Goal: Task Accomplishment & Management: Manage account settings

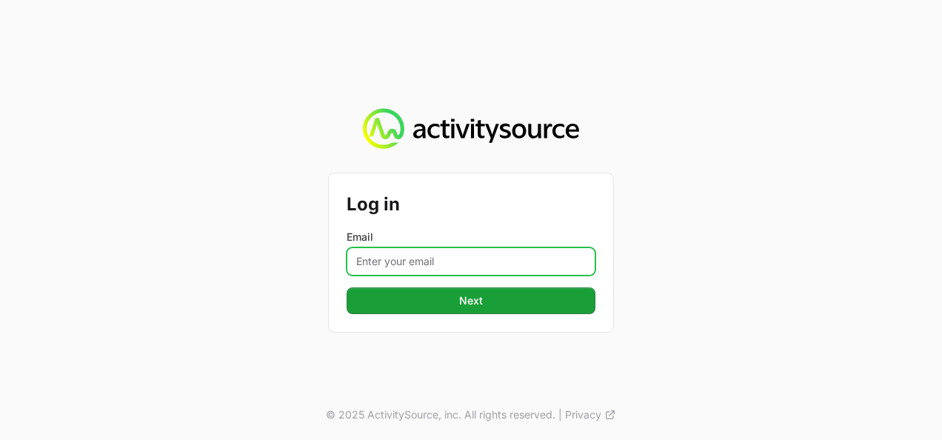
click at [432, 265] on input "Email" at bounding box center [470, 261] width 249 height 28
type input "b.galoch@iit-d.pl"
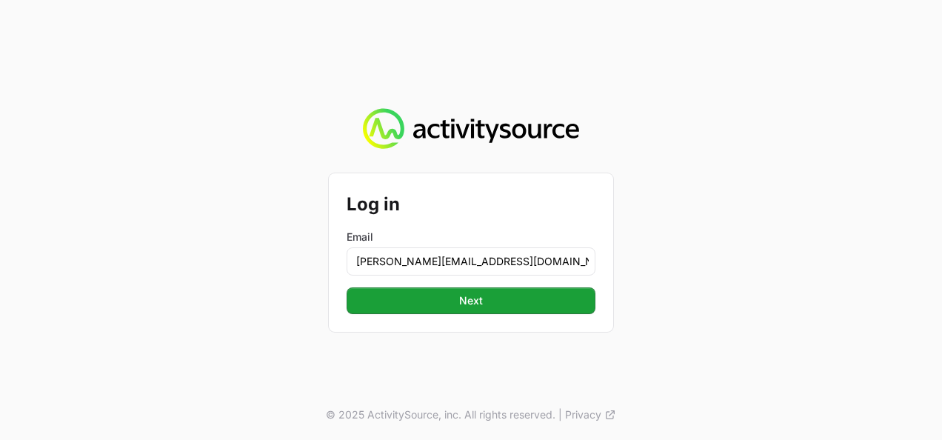
click at [441, 314] on div "Log in Email b.galoch@iit-d.pl Next" at bounding box center [471, 252] width 284 height 158
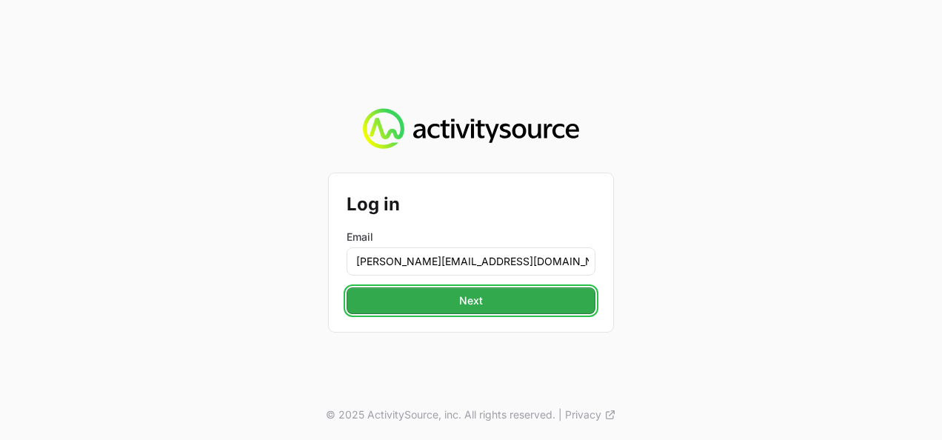
click at [443, 307] on button "Next" at bounding box center [470, 300] width 249 height 27
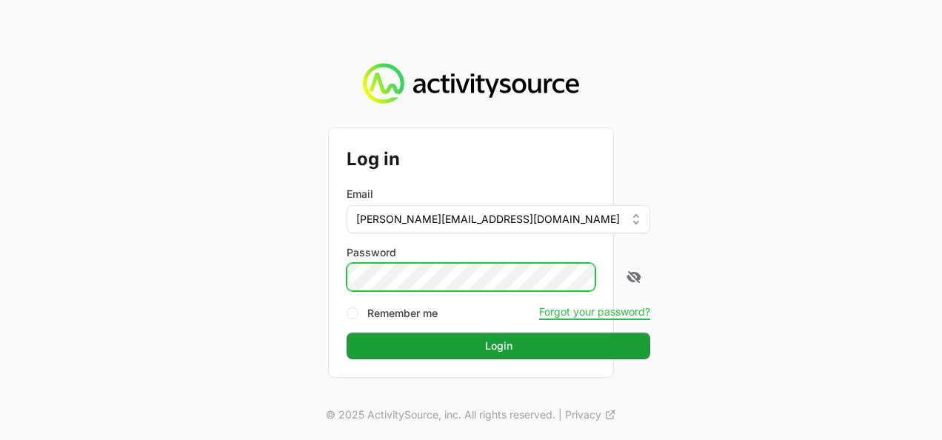
click at [346, 332] on button "Login" at bounding box center [497, 345] width 303 height 27
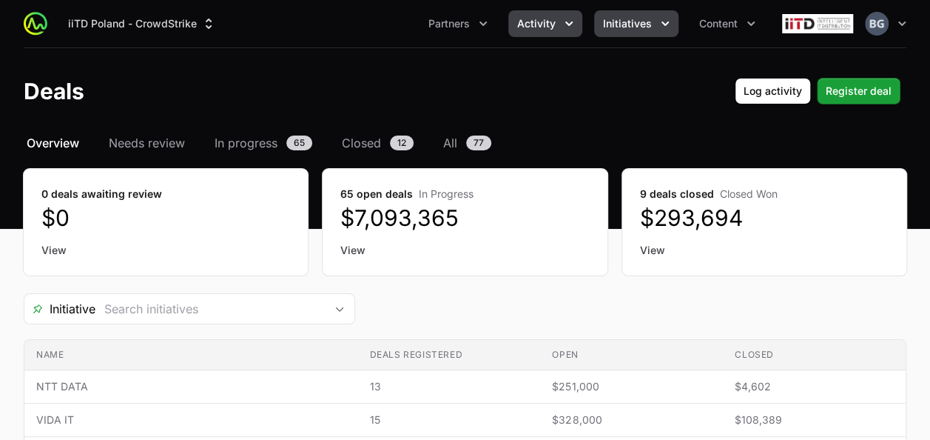
click at [662, 32] on button "Initiatives" at bounding box center [636, 23] width 84 height 27
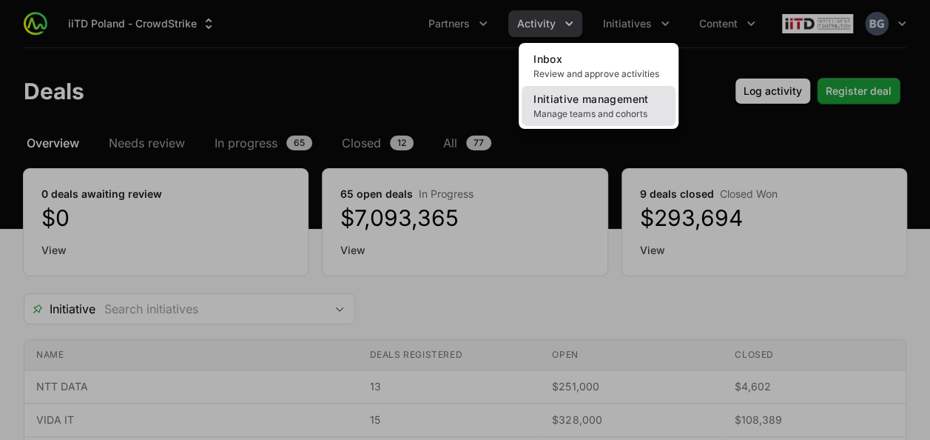
click at [634, 106] on link "Initiative management Manage teams and cohorts" at bounding box center [599, 106] width 154 height 40
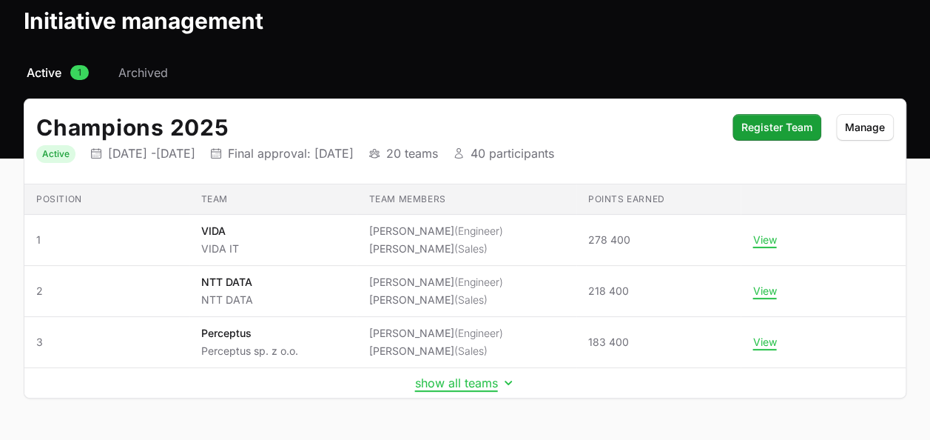
scroll to position [113, 0]
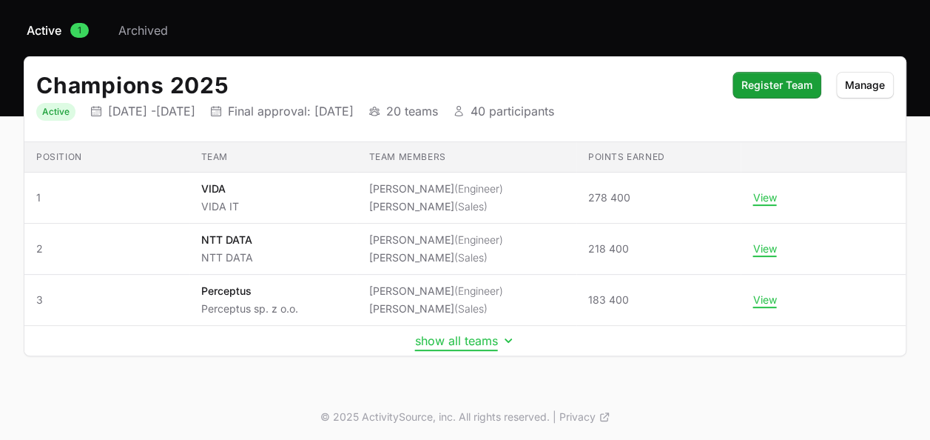
click at [438, 333] on button "show all teams" at bounding box center [465, 340] width 101 height 15
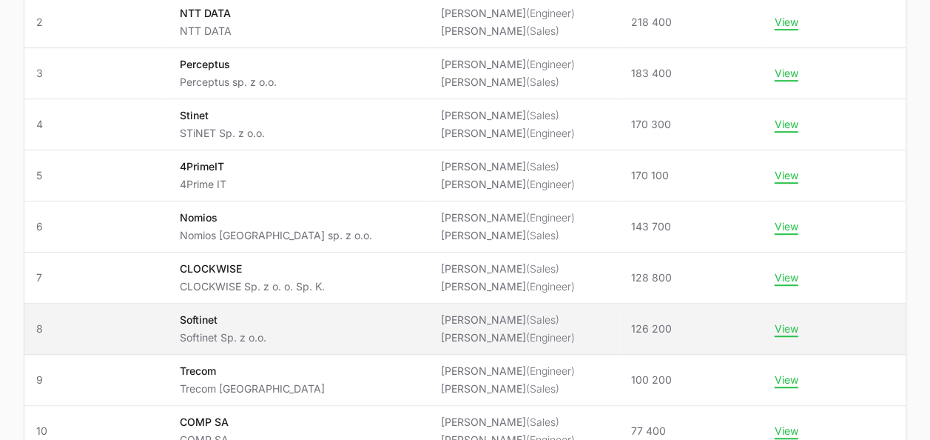
scroll to position [409, 0]
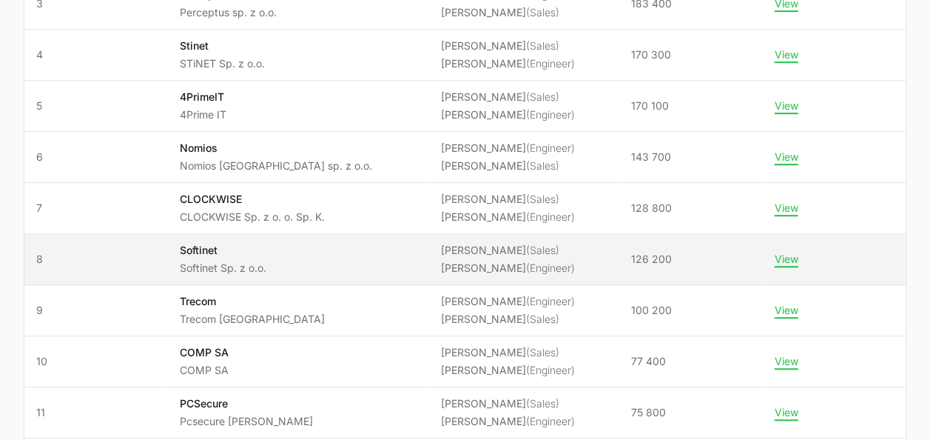
click at [295, 249] on span "Softinet Softinet Sp. z o.o." at bounding box center [298, 259] width 238 height 33
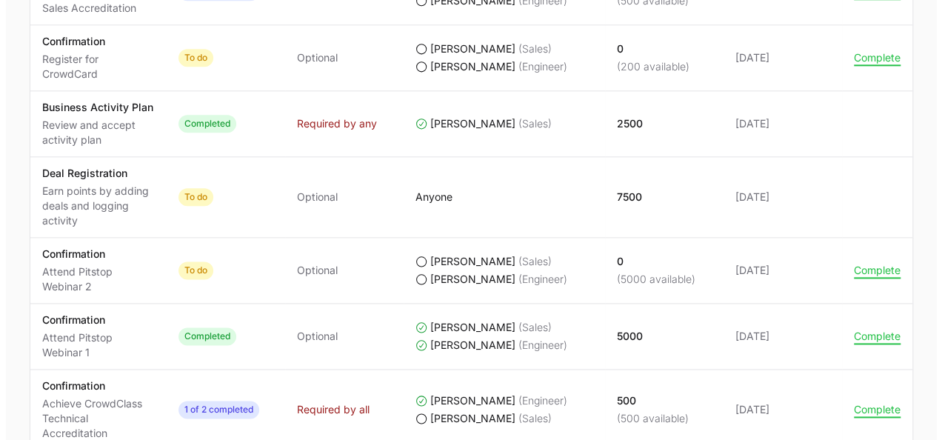
scroll to position [740, 0]
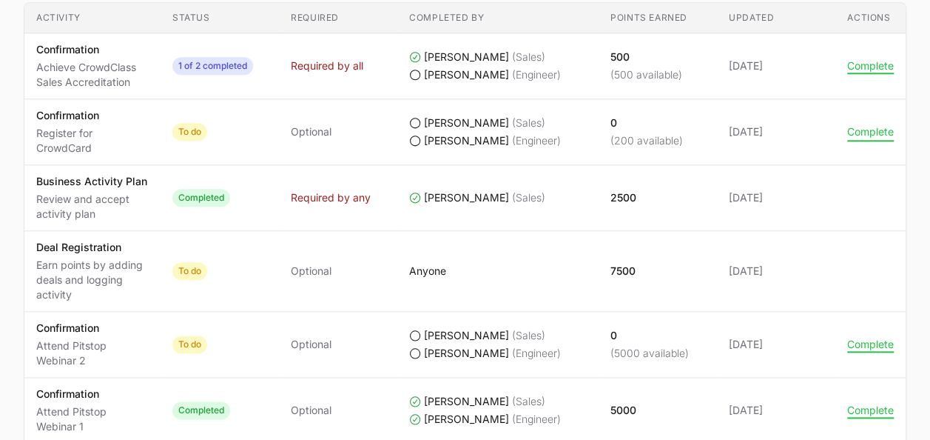
click at [871, 130] on button "Complete" at bounding box center [871, 131] width 47 height 13
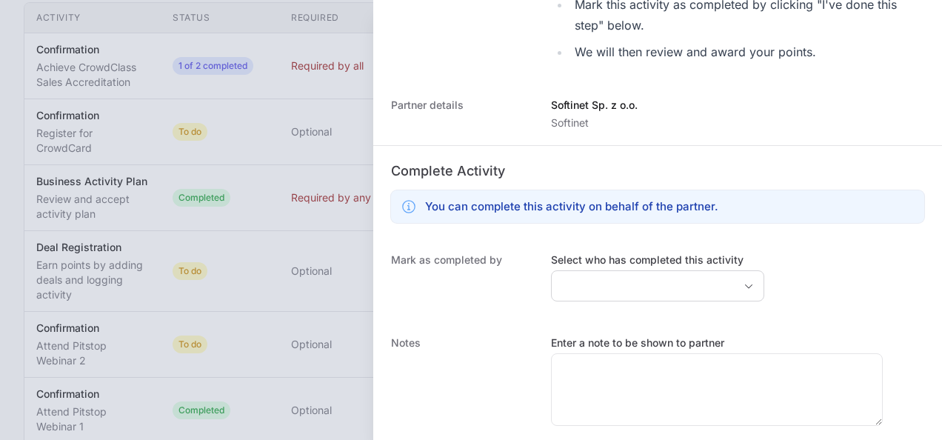
scroll to position [509, 0]
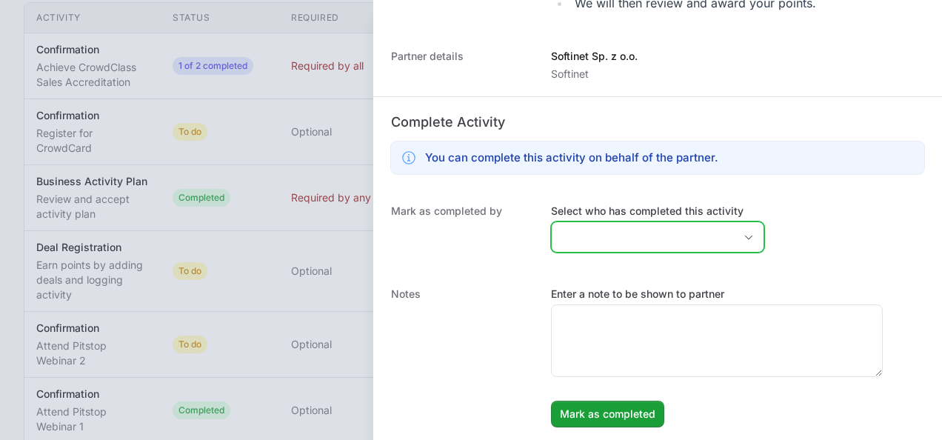
click at [601, 232] on input "Select who has completed this activity" at bounding box center [642, 237] width 182 height 30
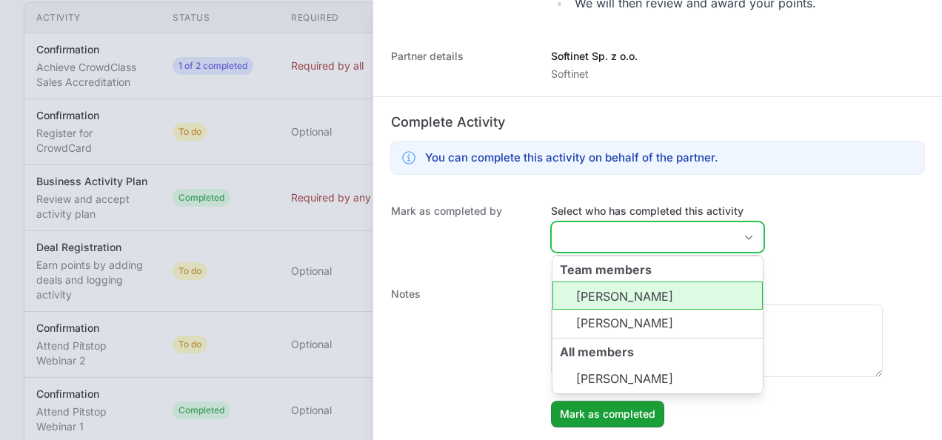
click at [592, 295] on li "Ryszard Korzeniecki" at bounding box center [657, 295] width 210 height 28
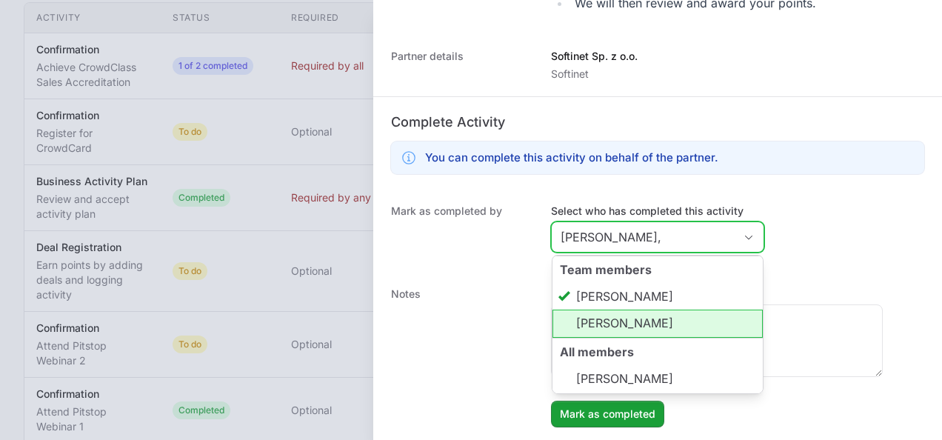
click at [594, 312] on li "Tadeusz Selbirak" at bounding box center [657, 323] width 210 height 28
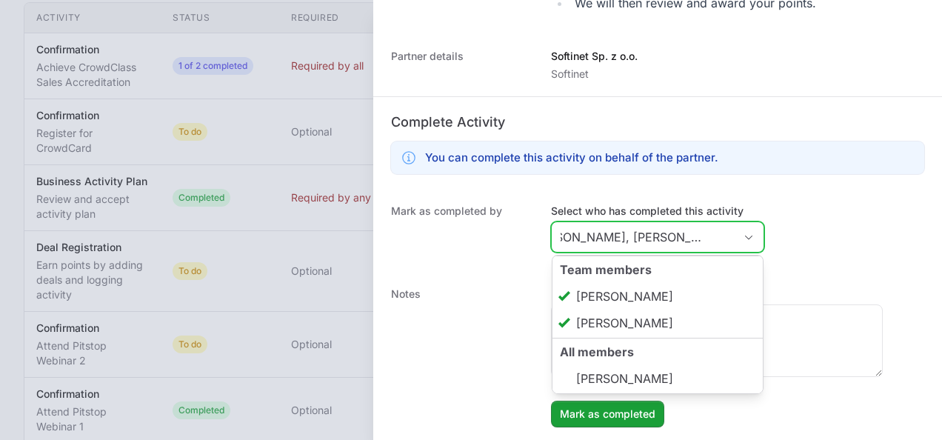
scroll to position [0, 67]
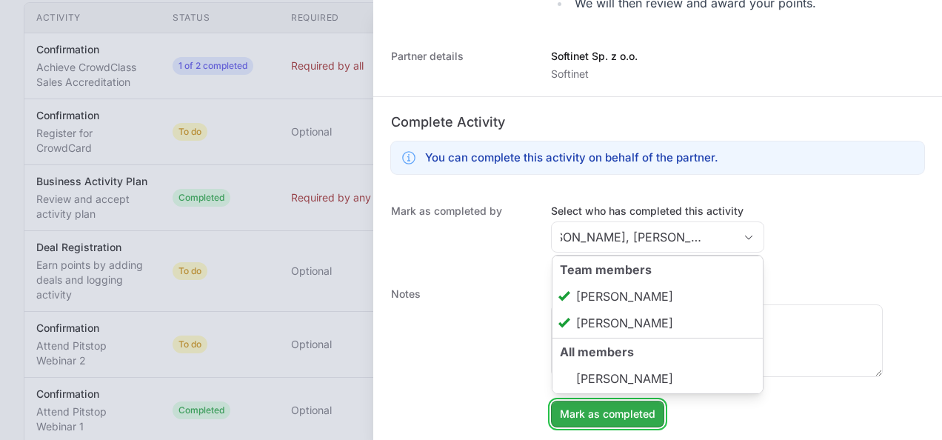
type input "Ryszard Korzeniecki, Tadeusz Selbirak"
click at [637, 420] on button "Mark as completed" at bounding box center [607, 413] width 113 height 27
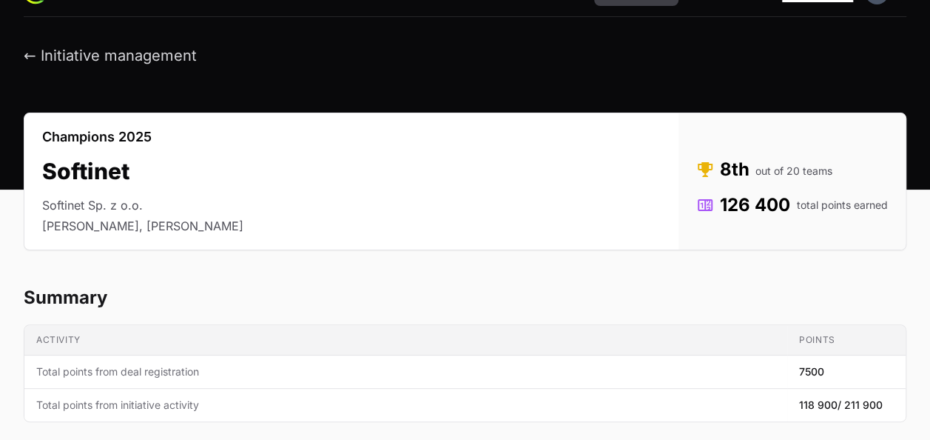
scroll to position [0, 0]
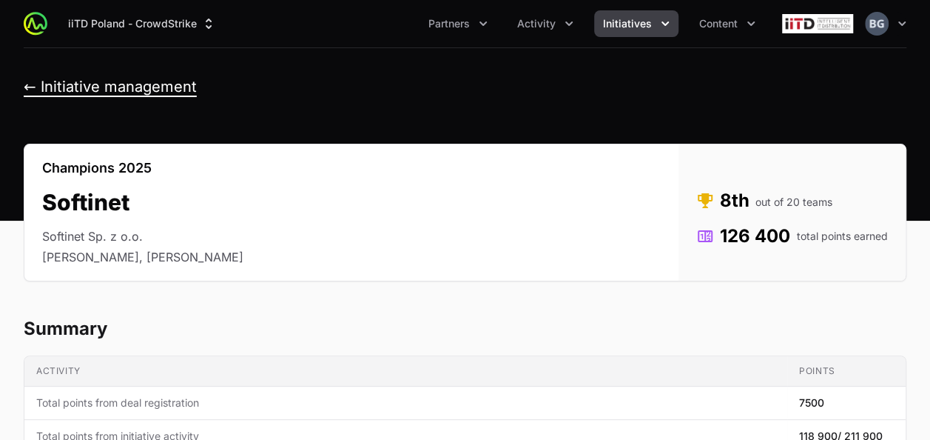
click at [141, 88] on button "← Initiative management" at bounding box center [110, 87] width 173 height 19
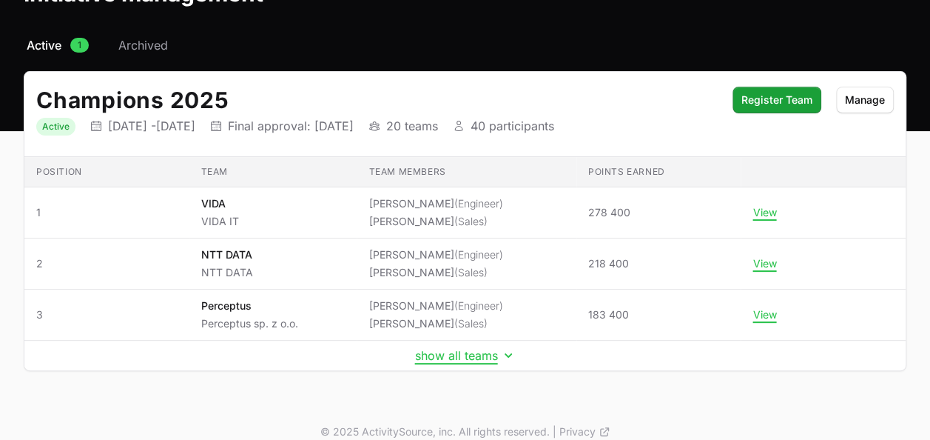
scroll to position [113, 0]
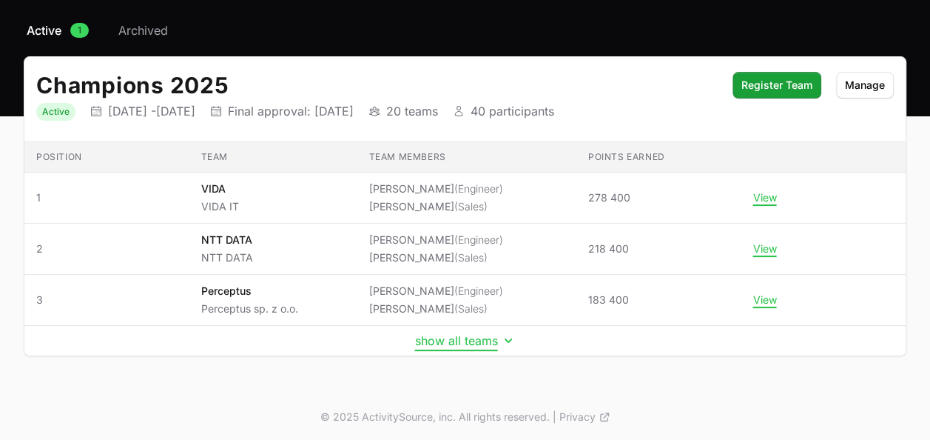
click at [443, 335] on button "show all teams" at bounding box center [465, 340] width 101 height 15
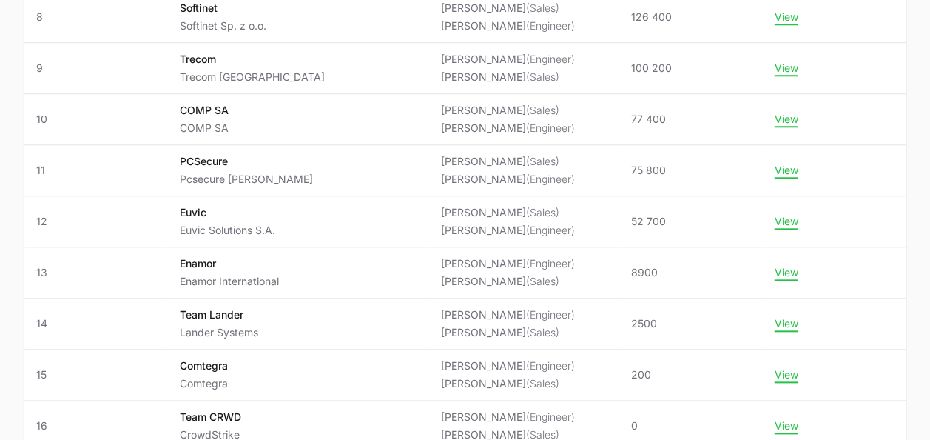
scroll to position [0, 0]
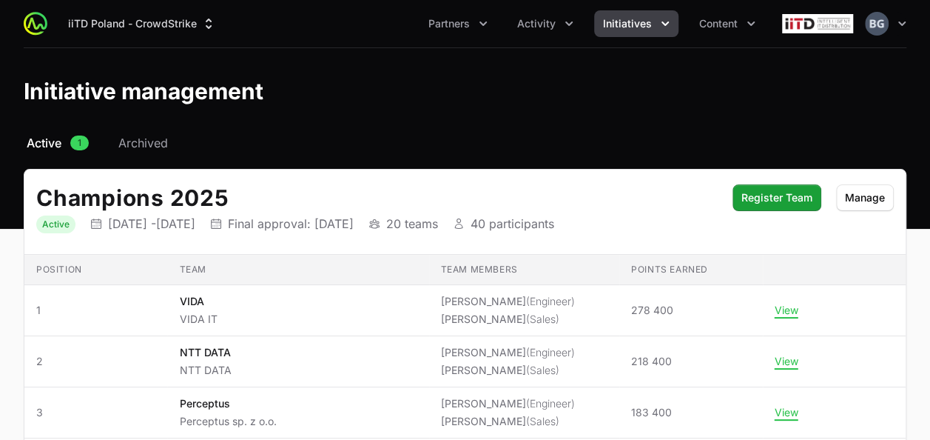
drag, startPoint x: 158, startPoint y: 308, endPoint x: 225, endPoint y: -53, distance: 367.3
